Goal: Information Seeking & Learning: Find specific page/section

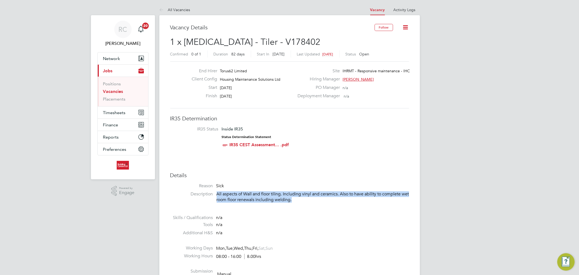
scroll to position [16, 38]
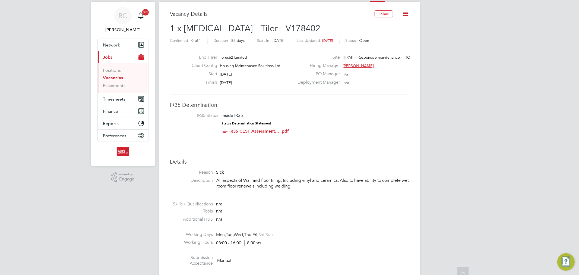
scroll to position [0, 0]
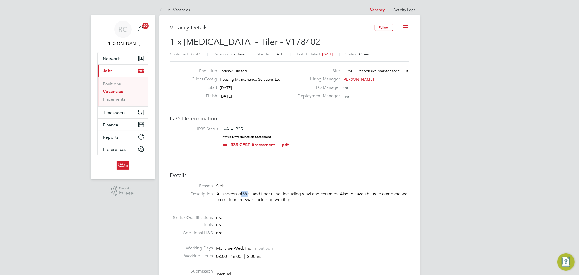
drag, startPoint x: 240, startPoint y: 193, endPoint x: 246, endPoint y: 193, distance: 5.4
click at [246, 193] on p "All aspects of Wall and floor tiling. Including vinyl and ceramics. Also to hav…" at bounding box center [313, 196] width 192 height 11
click at [245, 193] on p "All aspects of Wall and floor tiling. Including vinyl and ceramics. Also to hav…" at bounding box center [313, 196] width 192 height 11
click at [255, 172] on h3 "Details" at bounding box center [289, 175] width 239 height 7
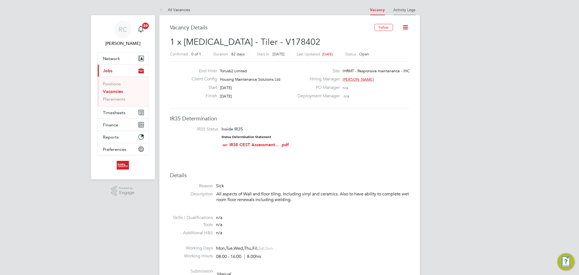
click at [406, 7] on li "Activity Logs" at bounding box center [405, 9] width 22 height 11
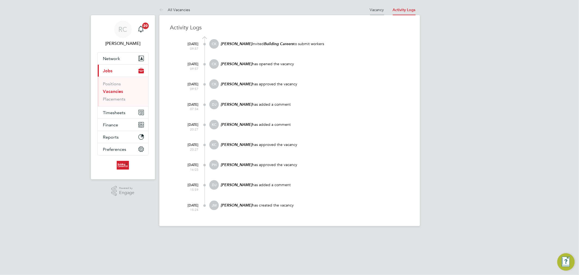
click at [372, 12] on link "Vacancy" at bounding box center [377, 9] width 14 height 5
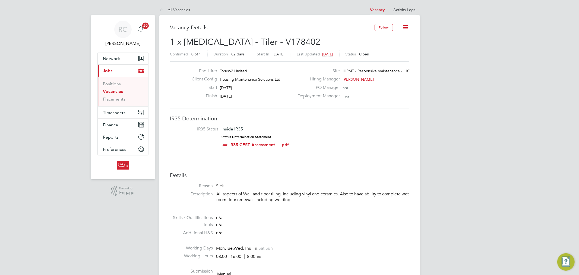
click at [408, 12] on li "Activity Logs" at bounding box center [405, 9] width 22 height 11
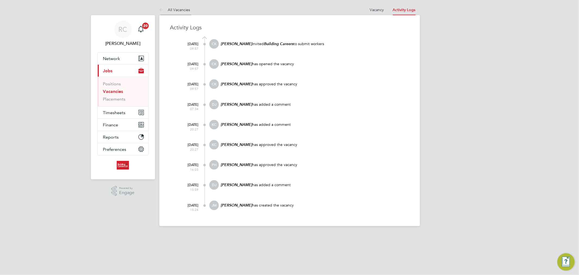
click at [174, 12] on li "All Vacancies" at bounding box center [174, 9] width 31 height 11
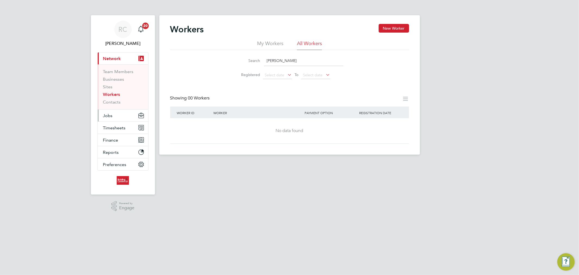
click at [113, 111] on button "Jobs" at bounding box center [123, 115] width 50 height 12
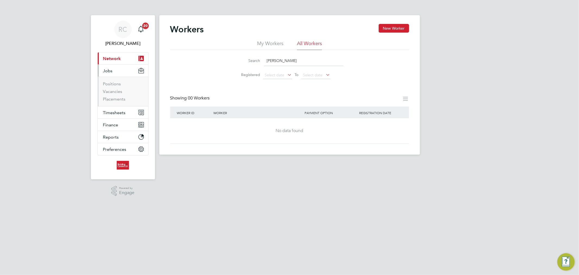
click at [118, 95] on li "Vacancies" at bounding box center [123, 93] width 41 height 8
click at [118, 94] on li "Vacancies" at bounding box center [123, 93] width 41 height 8
click at [118, 93] on link "Vacancies" at bounding box center [112, 91] width 19 height 5
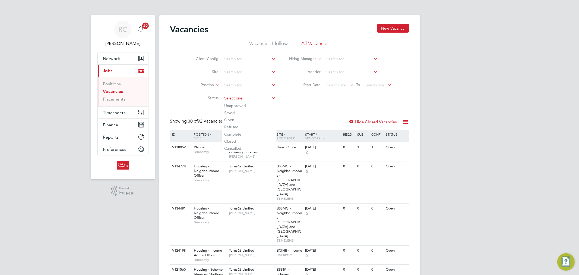
click at [228, 100] on input at bounding box center [248, 98] width 53 height 8
click at [238, 117] on li "Open" at bounding box center [249, 119] width 54 height 7
type input "Open"
click at [245, 62] on input at bounding box center [248, 59] width 53 height 8
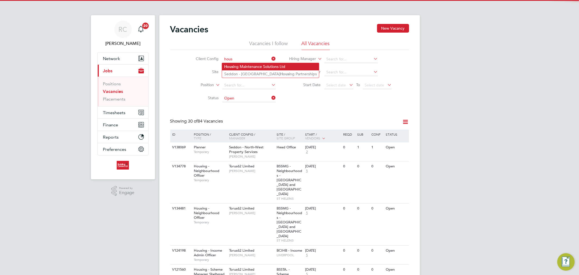
click at [253, 65] on li "Hous ing Maintenance Solutions Ltd" at bounding box center [270, 66] width 97 height 7
type input "Housing Maintenance Solutions Ltd"
